Goal: Task Accomplishment & Management: Manage account settings

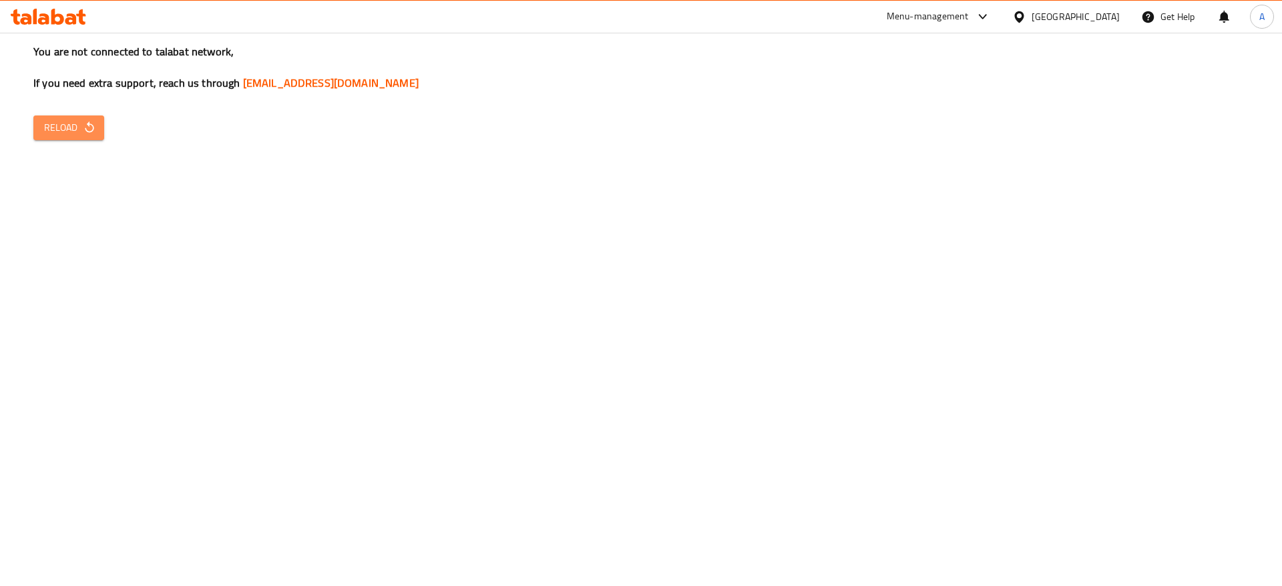
click at [88, 135] on span "Reload" at bounding box center [68, 128] width 49 height 17
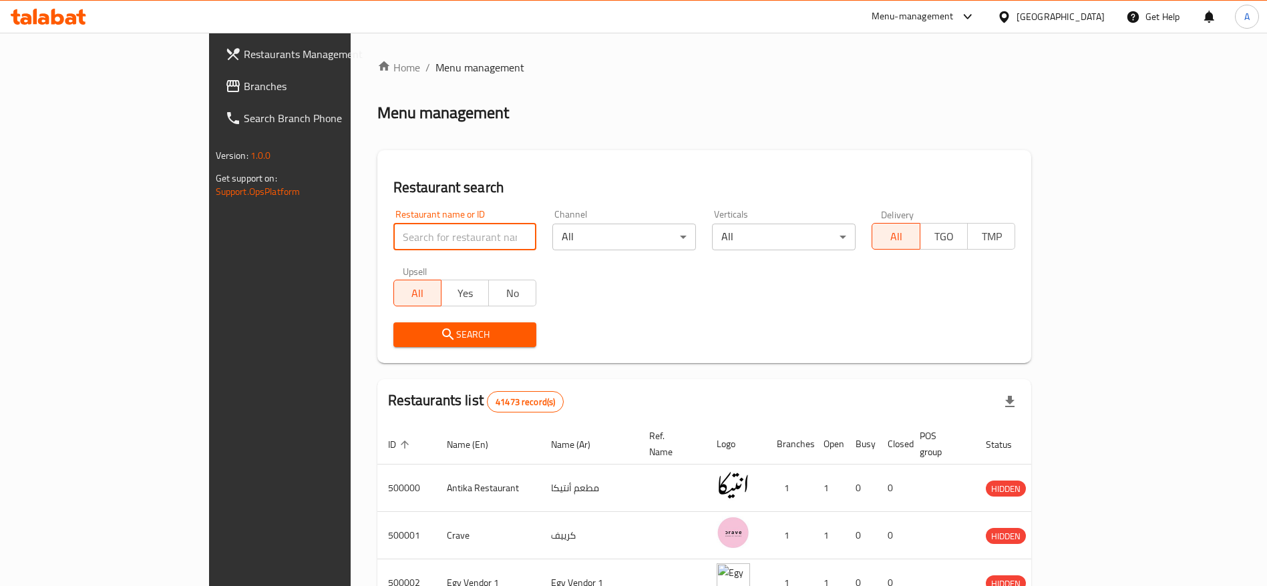
click at [393, 244] on input "search" at bounding box center [465, 237] width 144 height 27
type input "chef tarek"
click button "Search" at bounding box center [465, 335] width 144 height 25
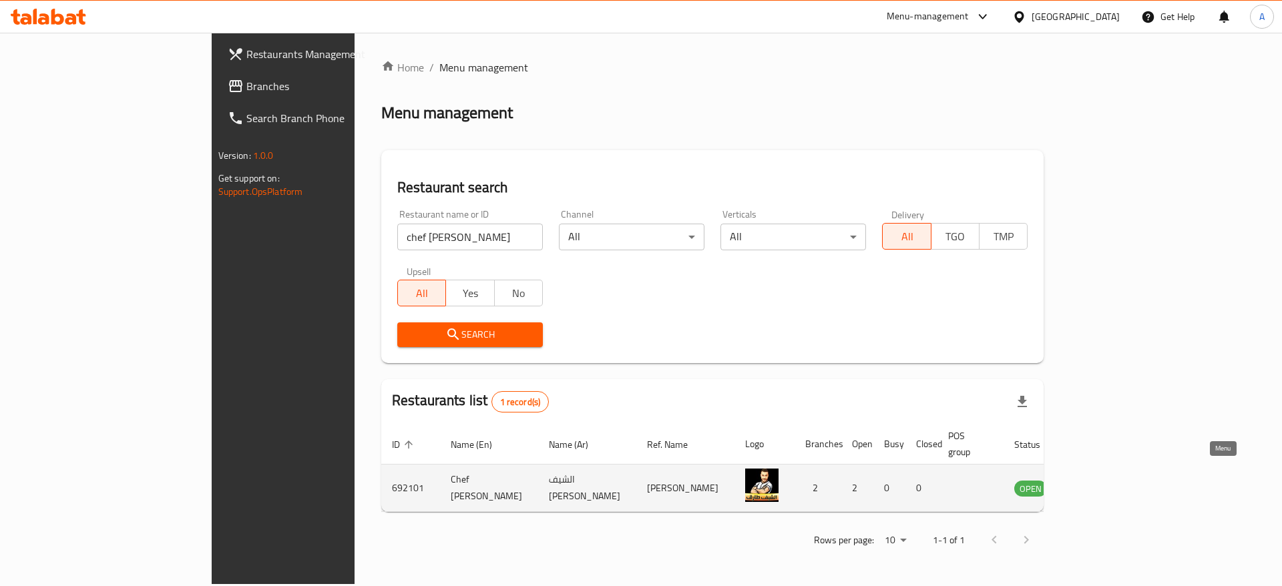
click at [1098, 486] on icon "enhanced table" at bounding box center [1095, 488] width 5 height 5
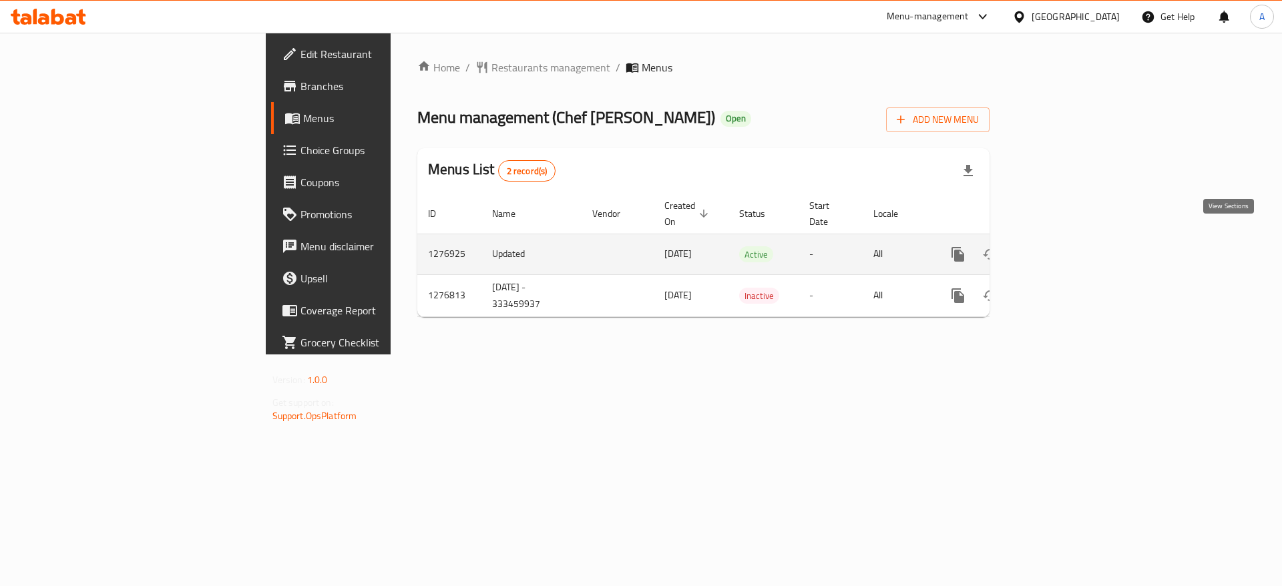
click at [1063, 246] on icon "enhanced table" at bounding box center [1055, 254] width 16 height 16
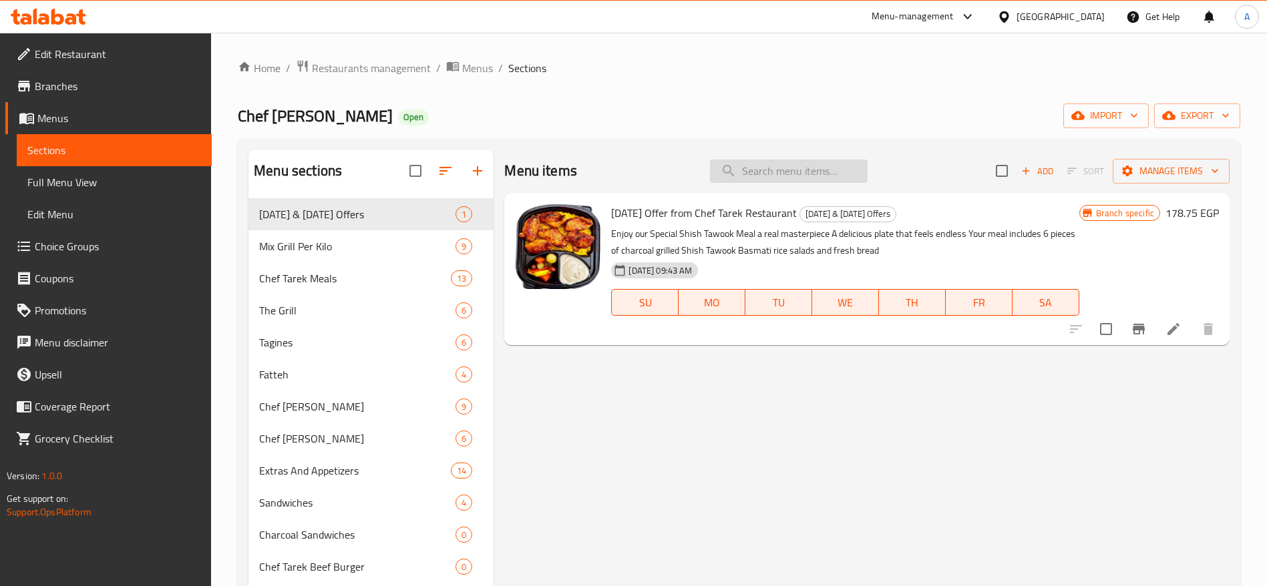
click at [755, 178] on input "search" at bounding box center [789, 171] width 158 height 23
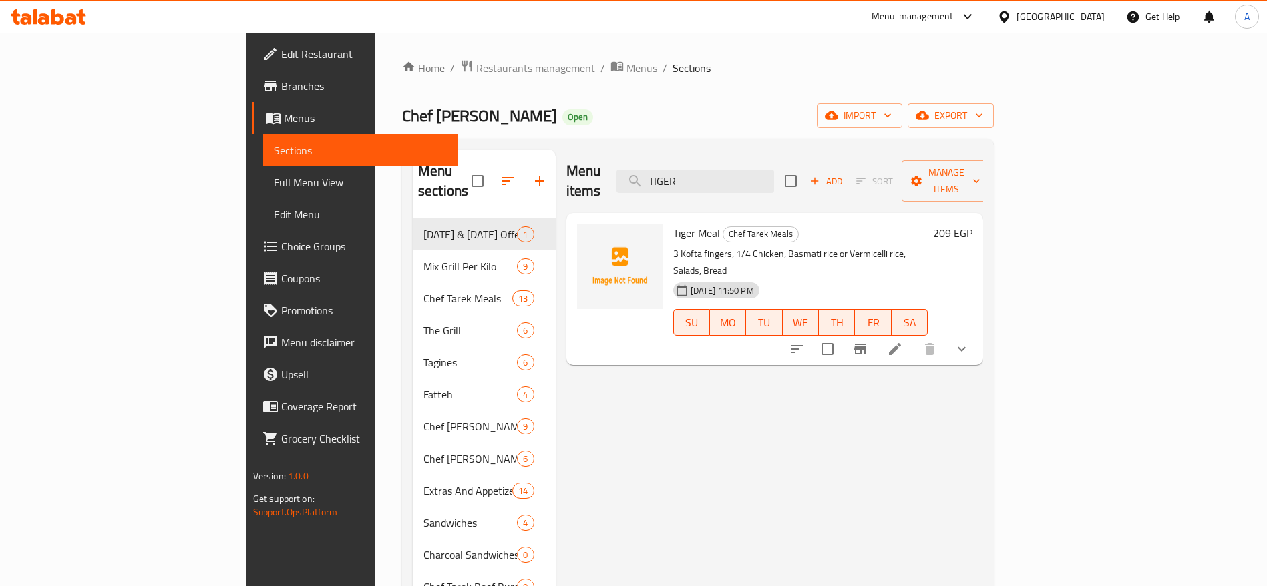
type input "TIGER"
drag, startPoint x: 991, startPoint y: 279, endPoint x: 994, endPoint y: 318, distance: 38.9
click at [934, 318] on div "Tiger Meal Chef Tarek Meals 3 Kofta fingers, 1/4 Chicken, Basmati rice or Vermi…" at bounding box center [801, 289] width 266 height 142
click at [69, 13] on icon at bounding box center [48, 17] width 75 height 16
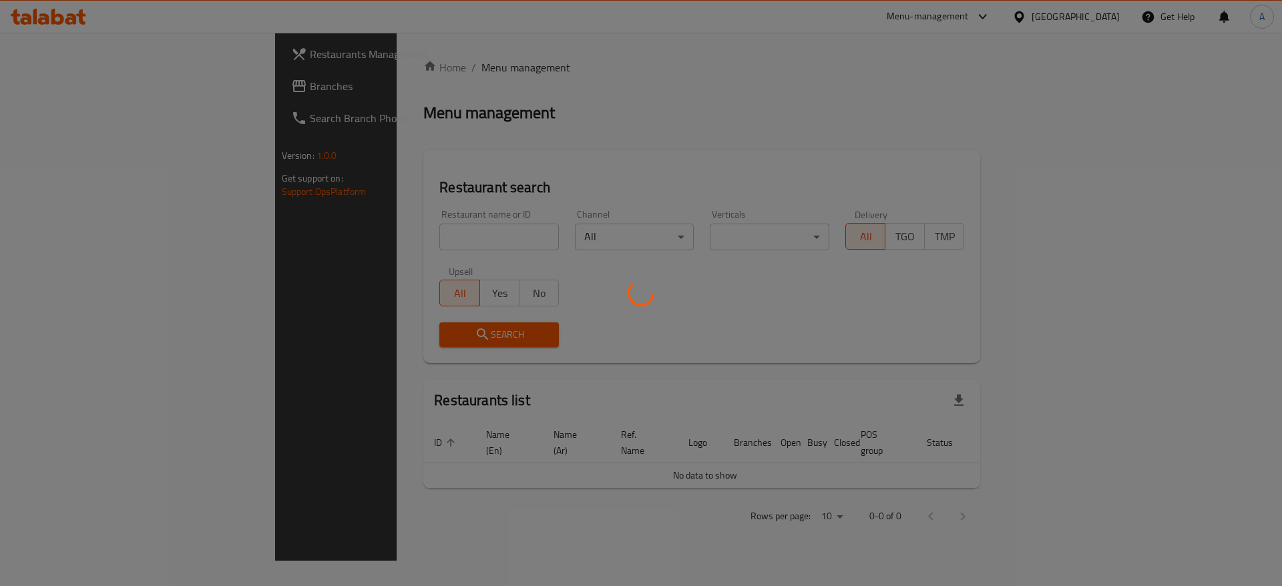
click at [377, 243] on div at bounding box center [641, 293] width 1282 height 586
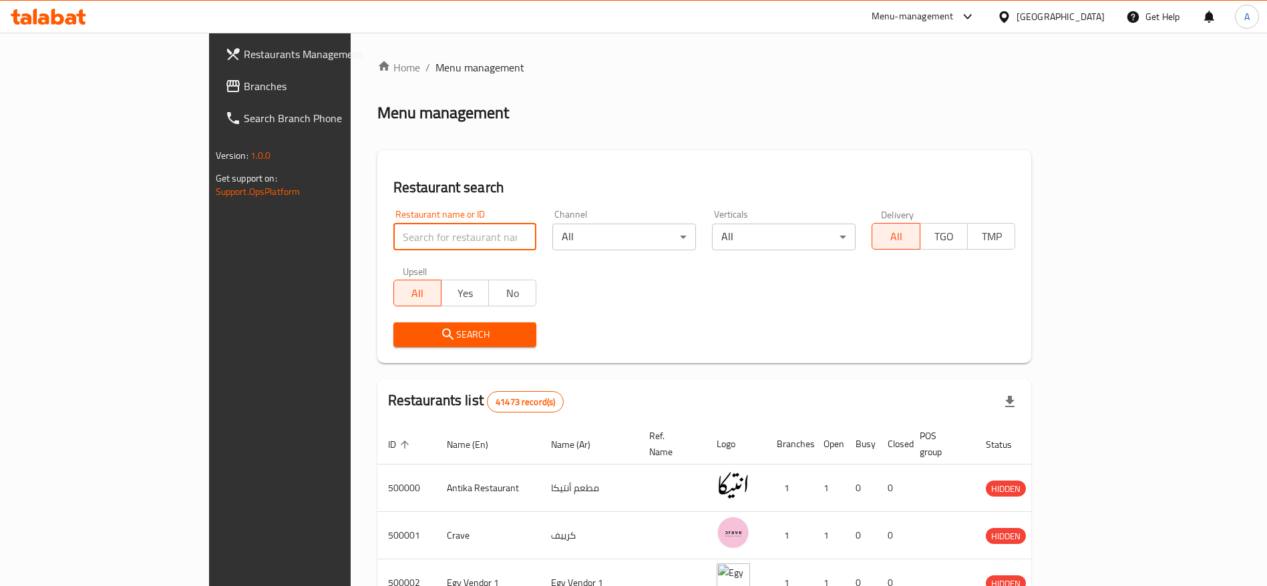
click at [401, 248] on input "search" at bounding box center [465, 237] width 144 height 27
click at [395, 246] on input "search" at bounding box center [465, 237] width 144 height 27
type input "c"
click at [393, 242] on input "search" at bounding box center [465, 237] width 144 height 27
click at [393, 243] on input "search" at bounding box center [465, 237] width 144 height 27
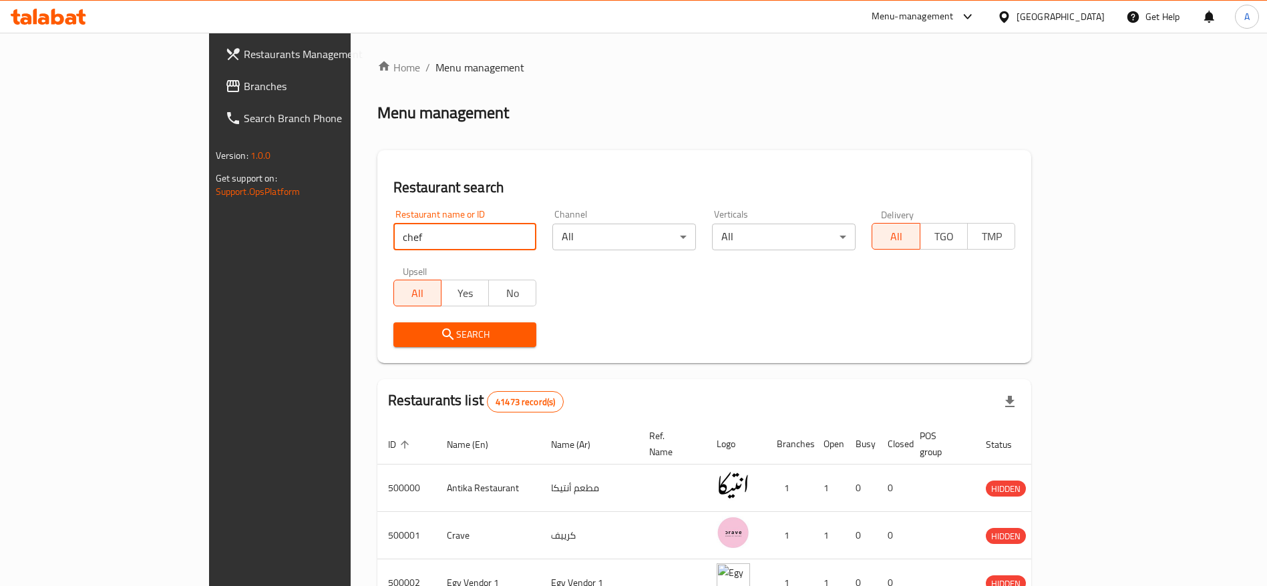
type input "chef tarek"
click button "Search" at bounding box center [465, 335] width 144 height 25
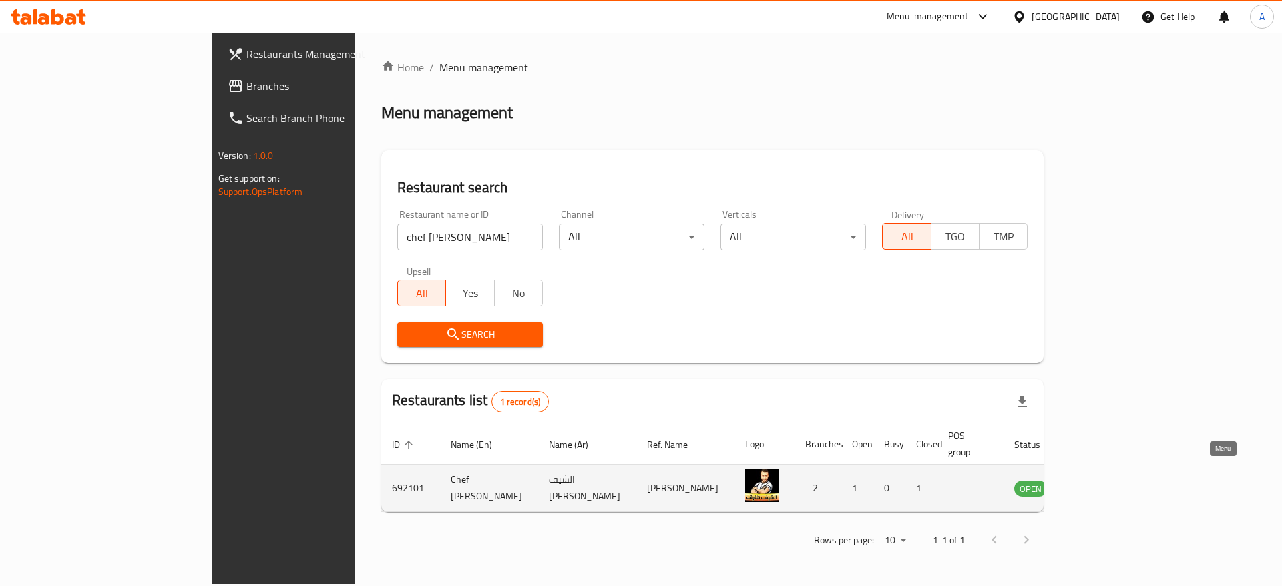
click at [1101, 480] on icon "enhanced table" at bounding box center [1093, 488] width 16 height 16
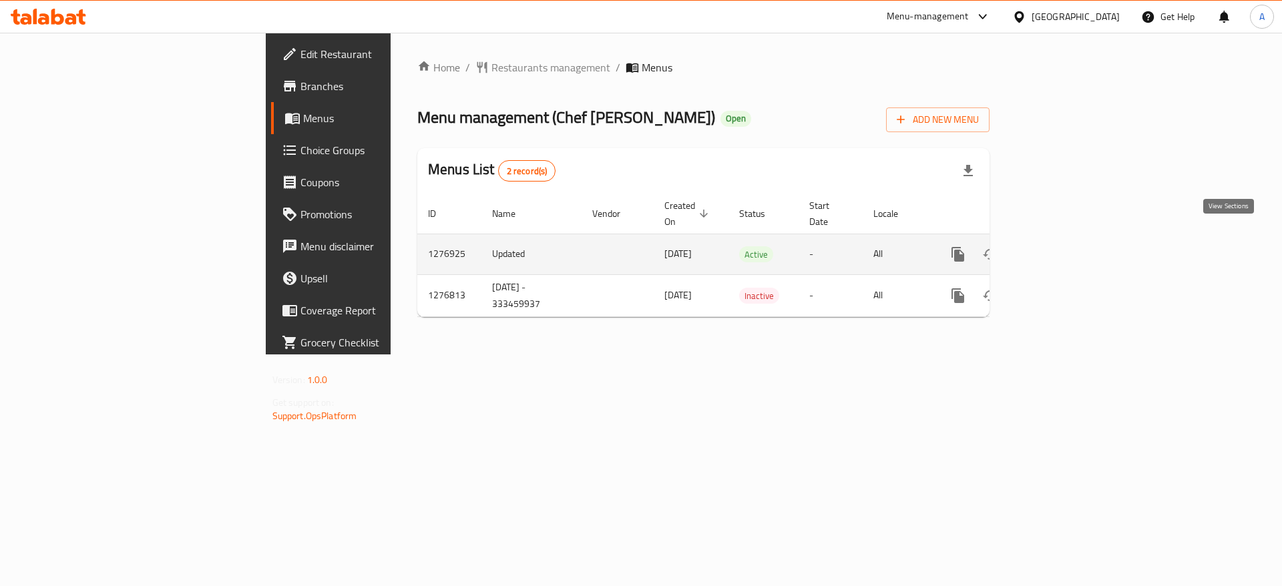
click at [1061, 248] on icon "enhanced table" at bounding box center [1055, 254] width 12 height 12
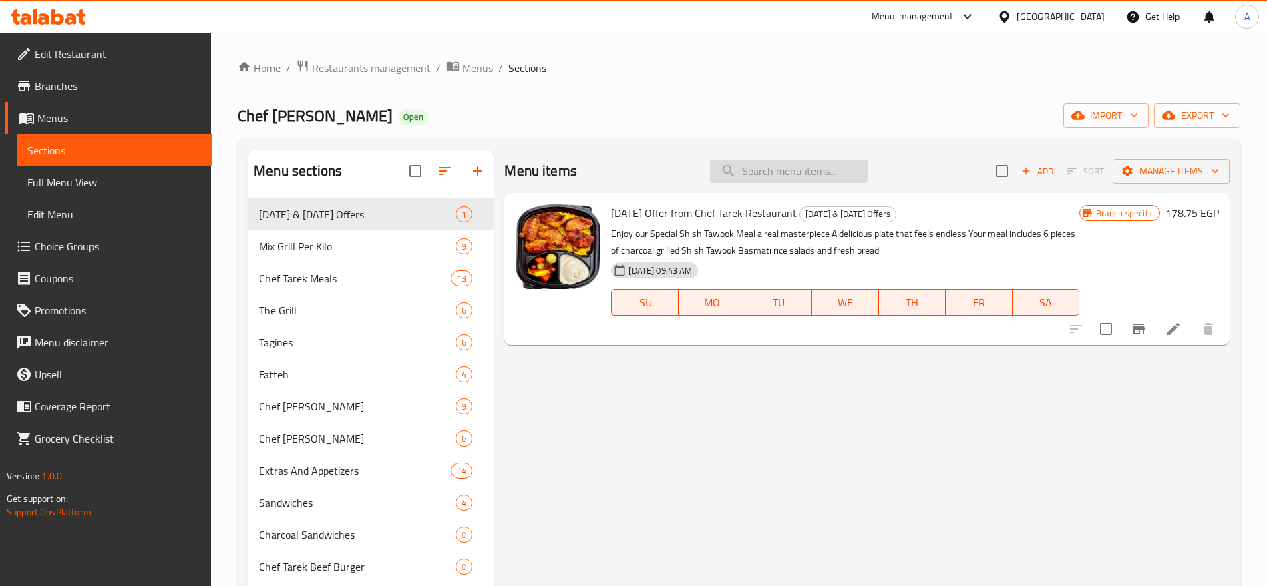
click at [767, 175] on input "search" at bounding box center [789, 171] width 158 height 23
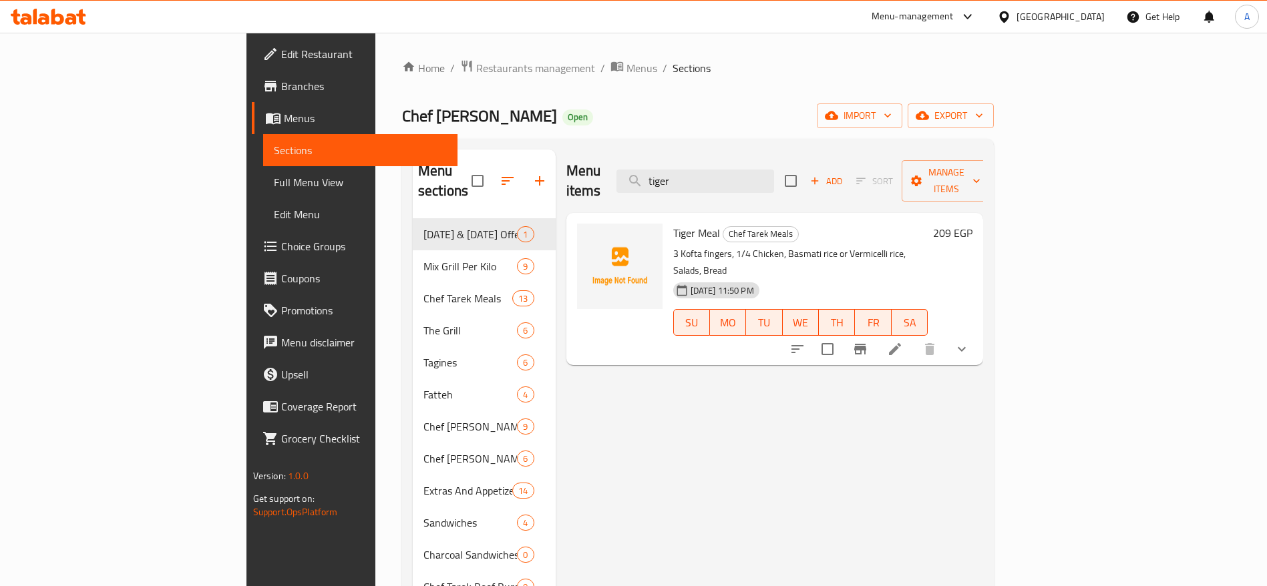
type input "tiger"
click at [903, 341] on icon at bounding box center [895, 349] width 16 height 16
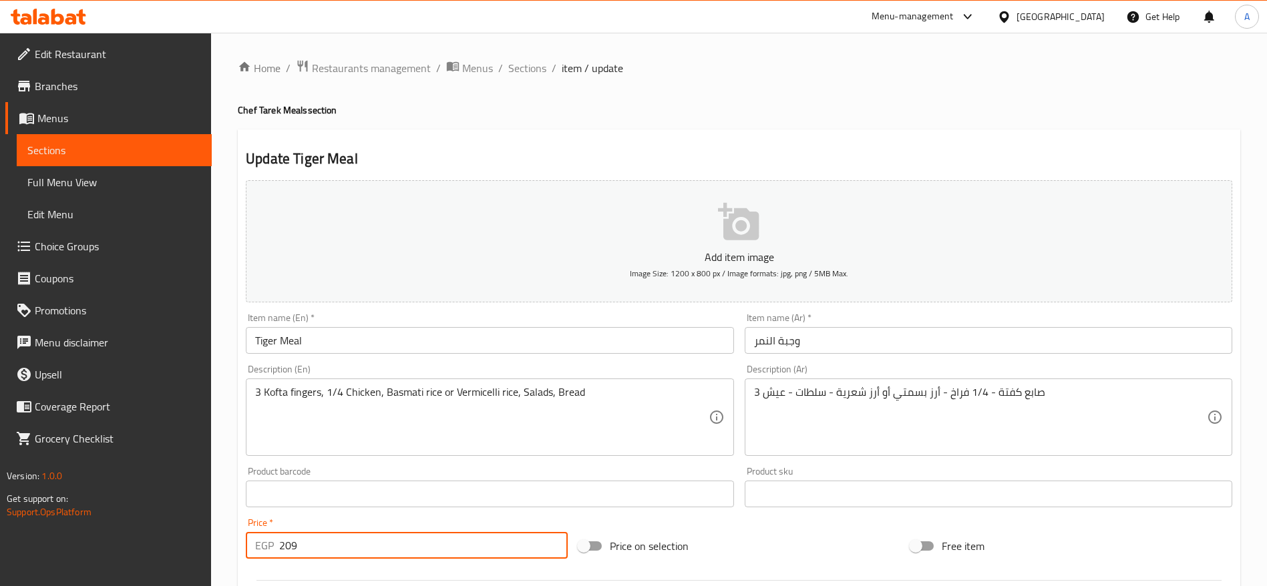
click at [391, 544] on input "209" at bounding box center [423, 545] width 289 height 27
type input "215"
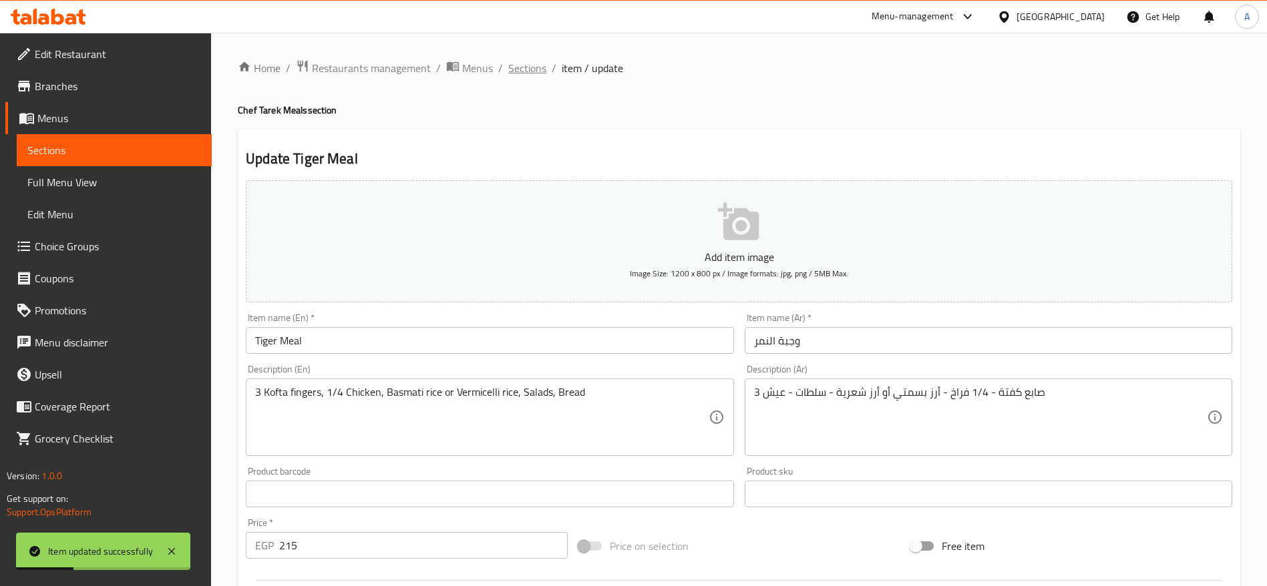
click at [541, 70] on span "Sections" at bounding box center [527, 68] width 38 height 16
